Goal: Navigation & Orientation: Find specific page/section

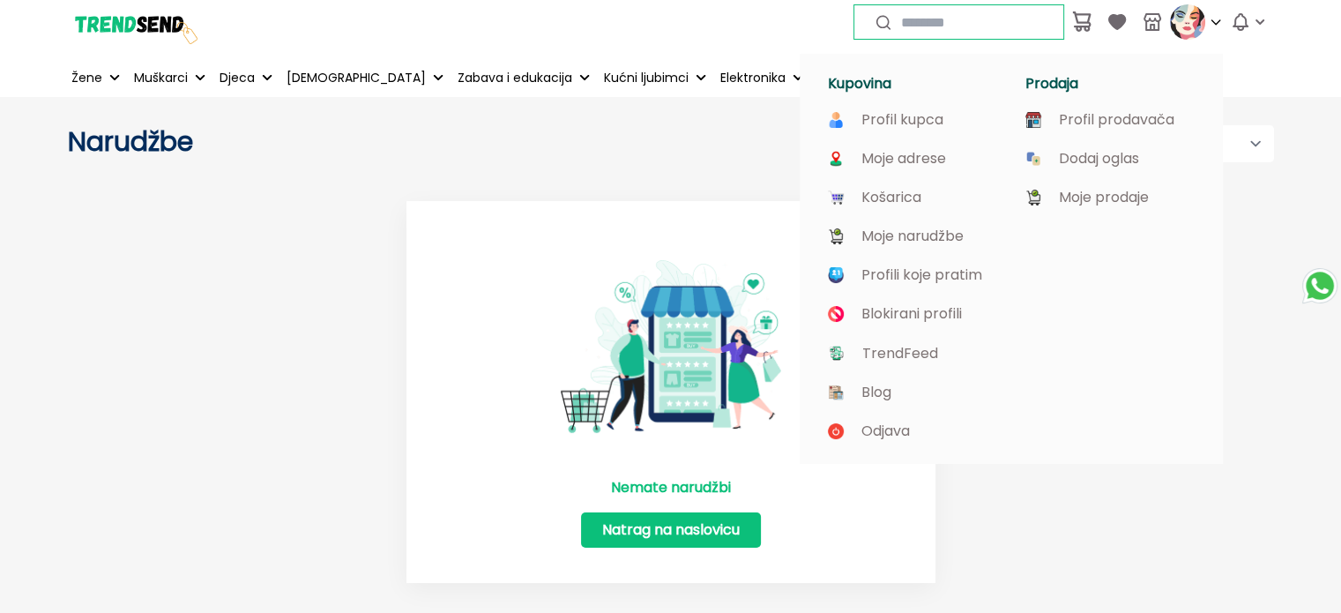
click at [1184, 24] on img at bounding box center [1187, 21] width 35 height 35
click at [1118, 193] on p "Moje prodaje" at bounding box center [1104, 198] width 90 height 16
click at [1106, 128] on p "Profil prodavača" at bounding box center [1117, 120] width 116 height 16
